Goal: Check status: Check status

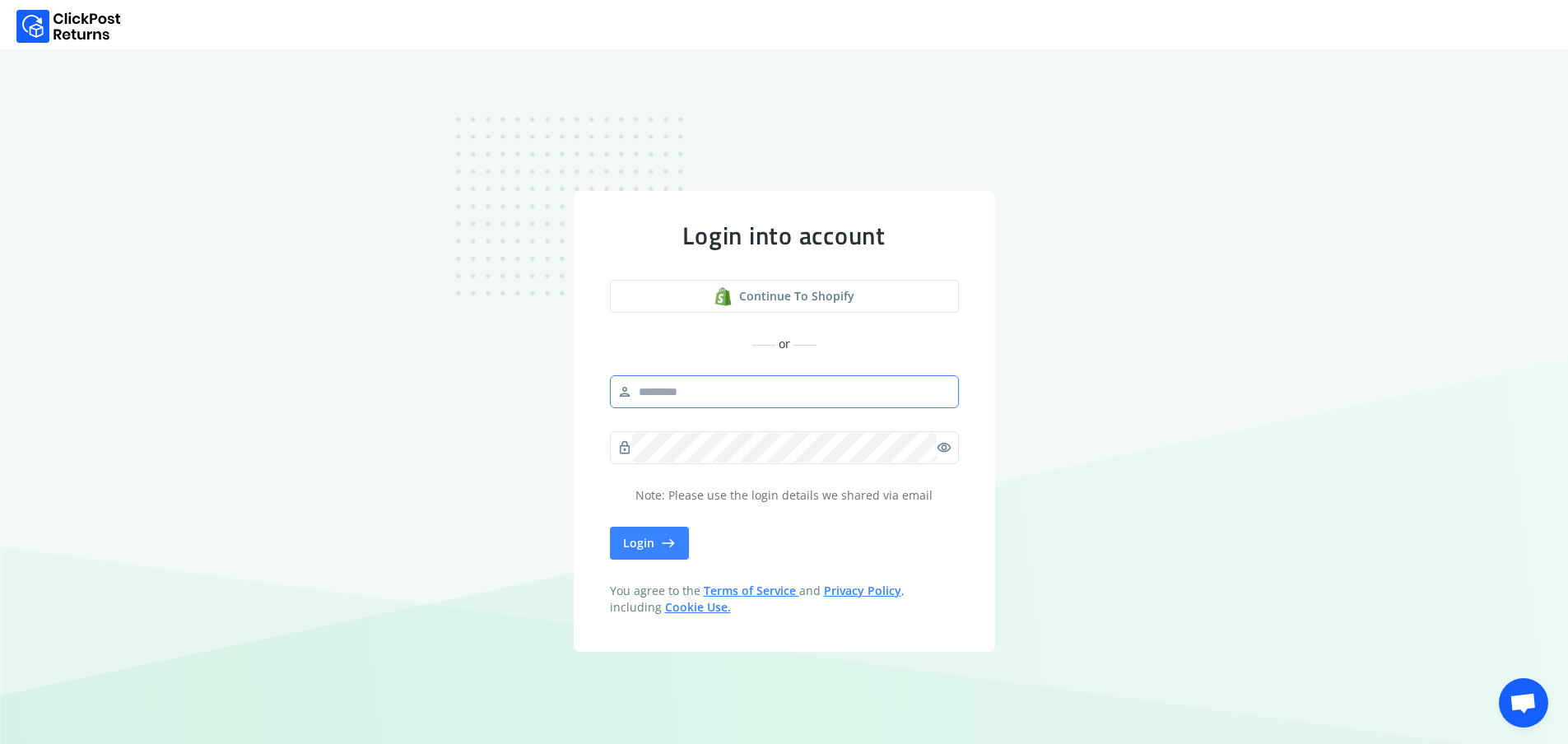
click at [712, 399] on input "text" at bounding box center [792, 391] width 320 height 29
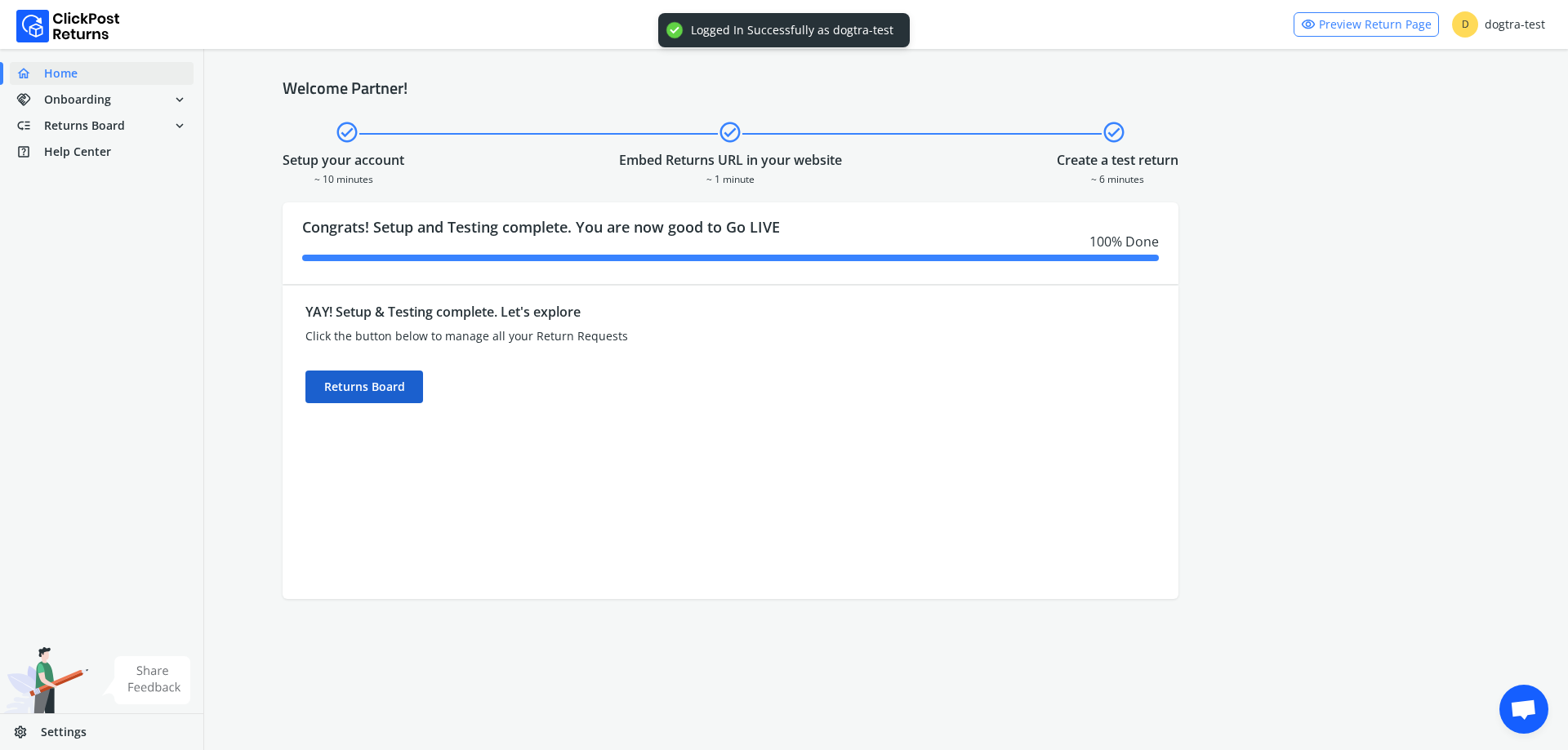
click at [353, 383] on div "Returns Board" at bounding box center [364, 387] width 118 height 33
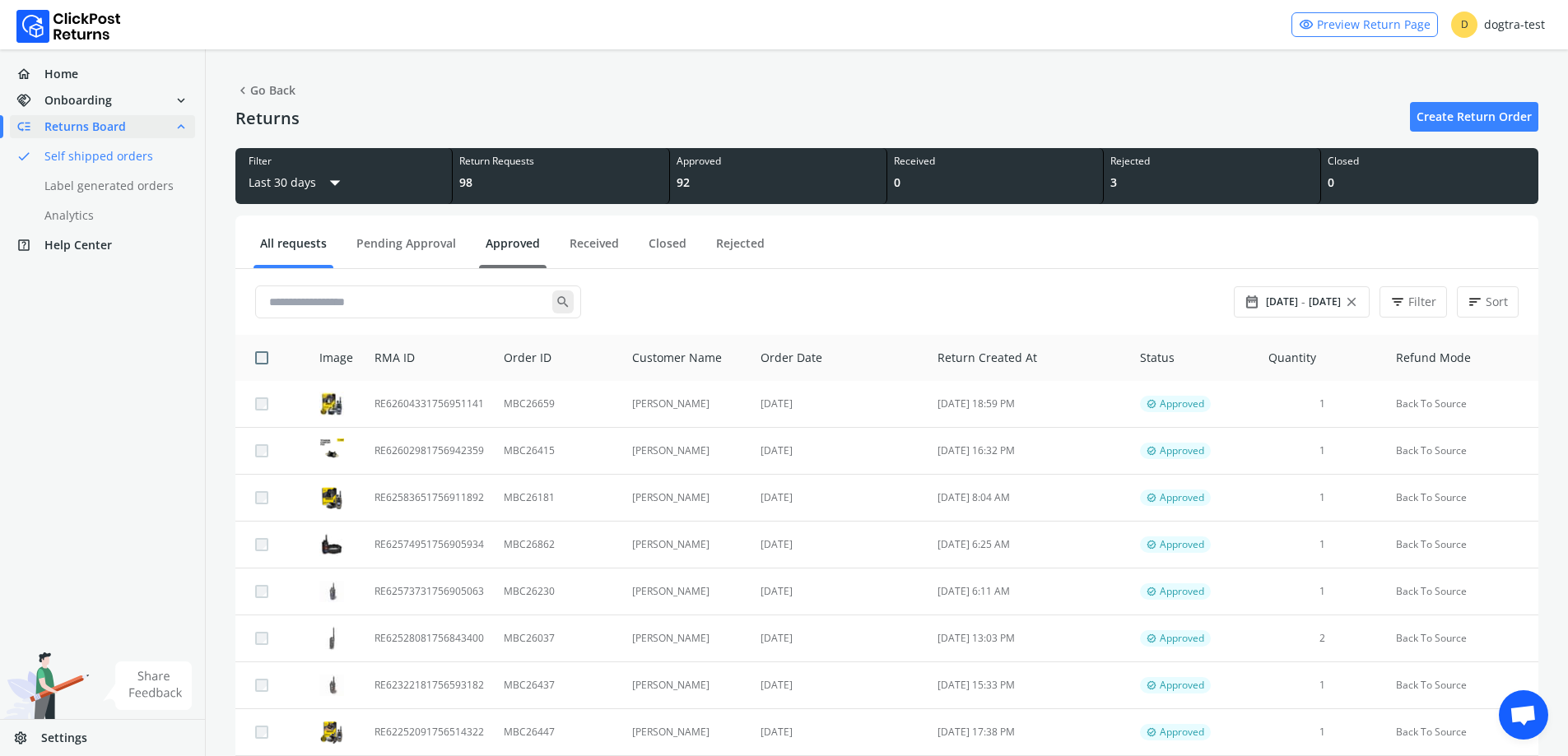
click at [507, 240] on link "Approved" at bounding box center [513, 250] width 68 height 29
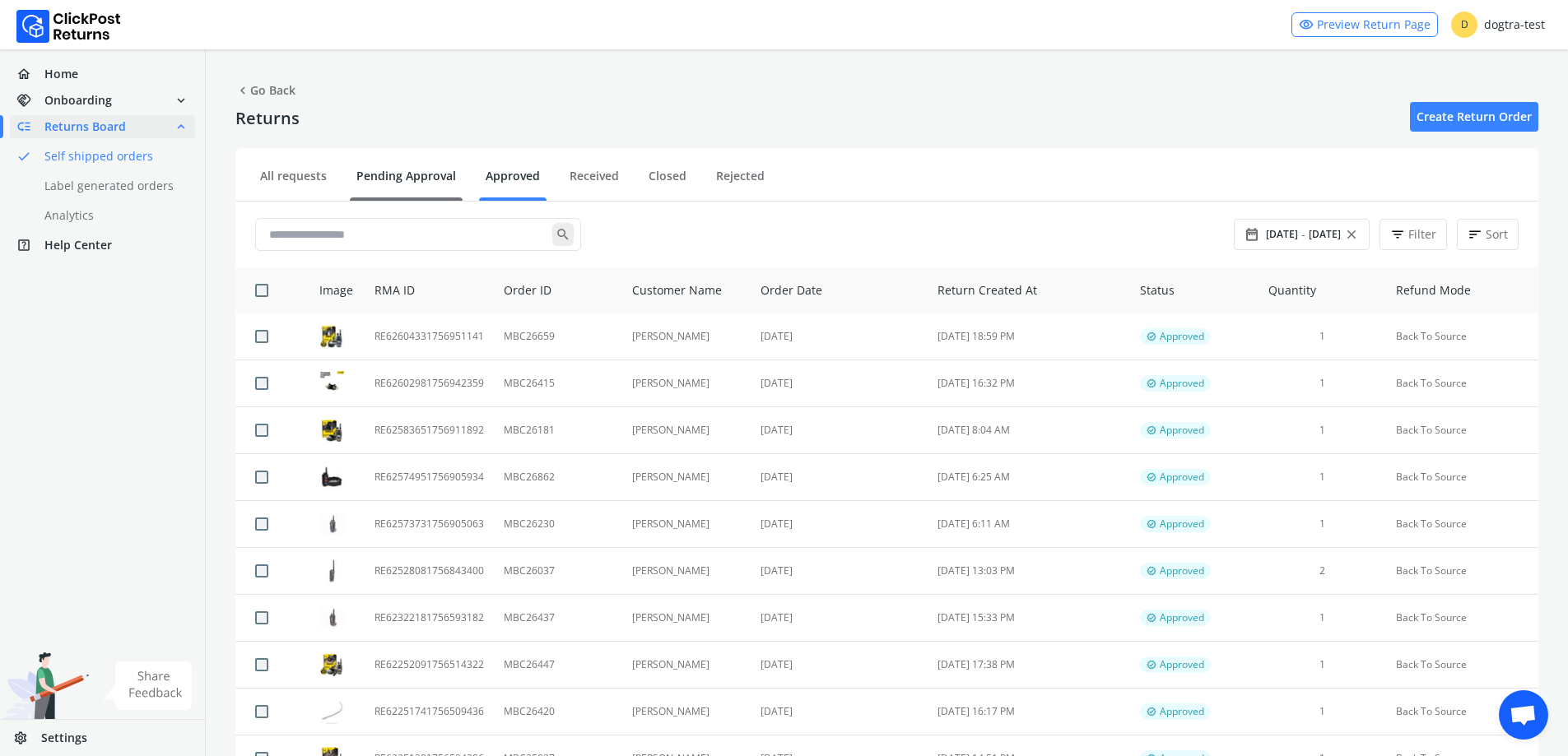
click at [413, 194] on link "Pending Approval" at bounding box center [406, 182] width 113 height 29
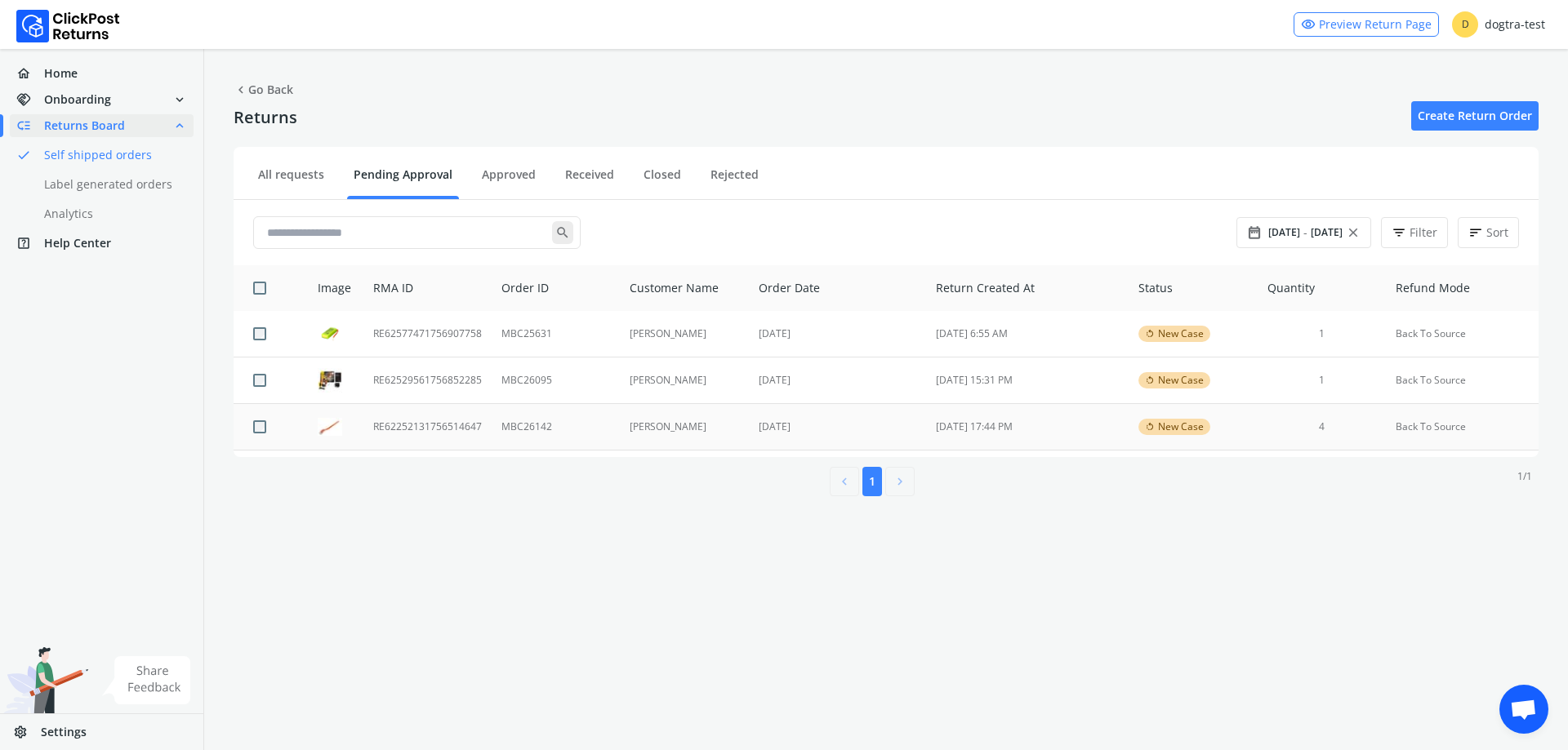
click at [591, 427] on td "MBC26142" at bounding box center [555, 427] width 128 height 47
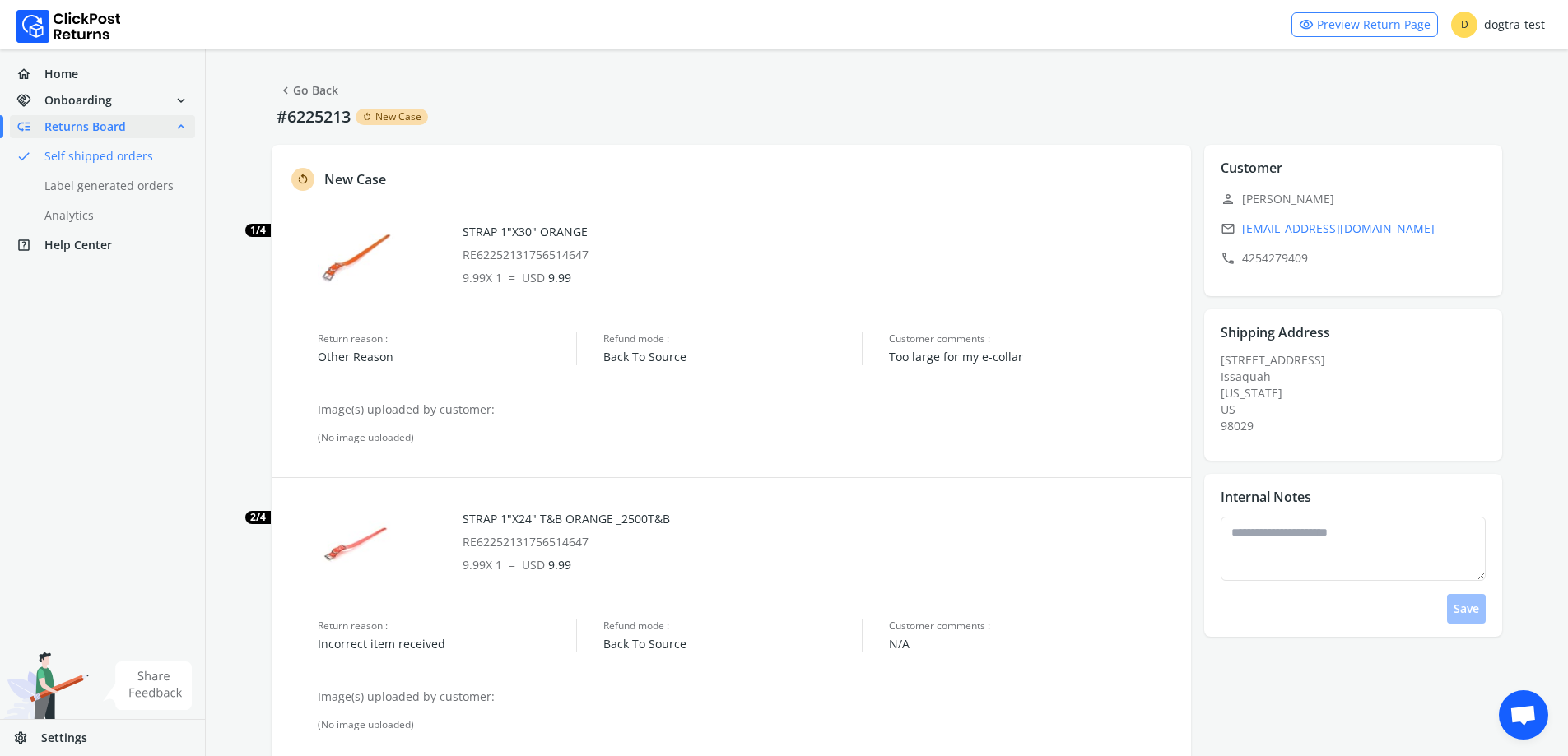
click at [317, 79] on link "chevron_left Go Back" at bounding box center [308, 91] width 60 height 23
